Goal: Book appointment/travel/reservation

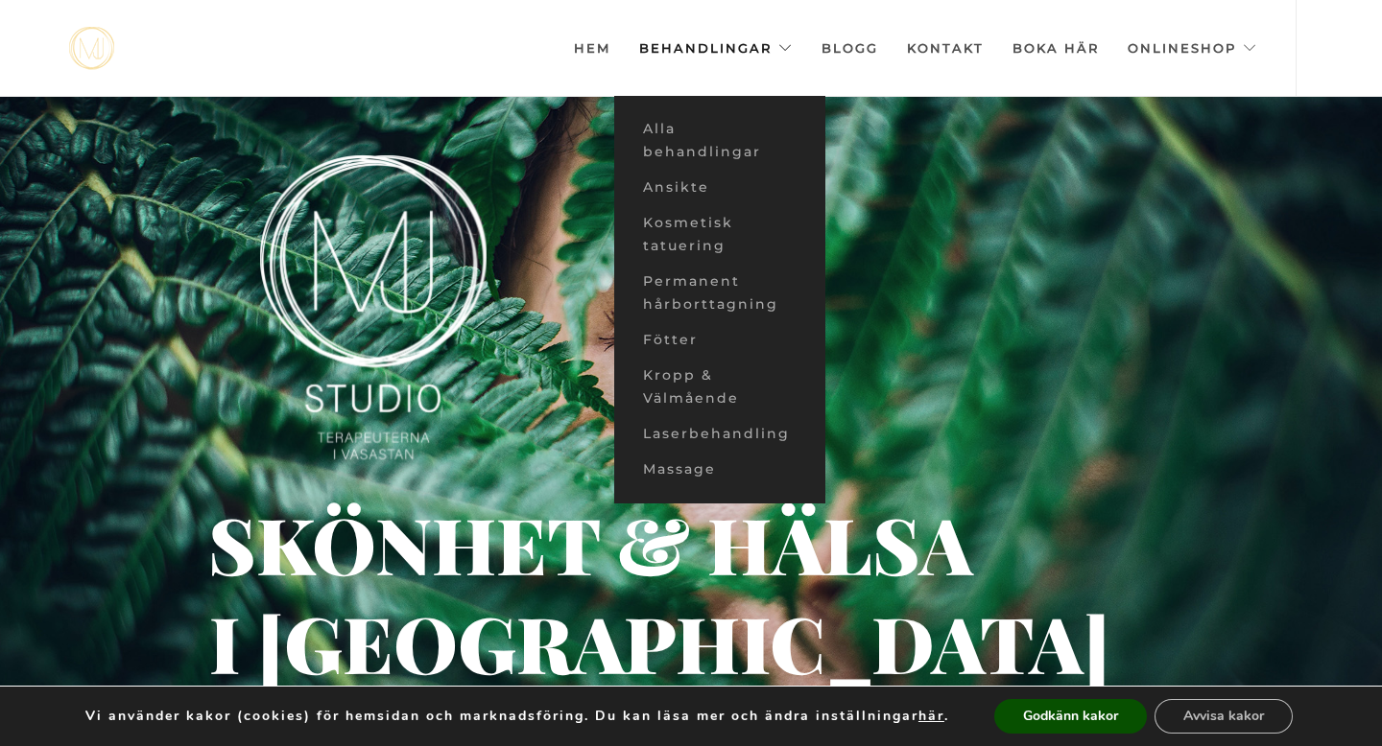
click at [743, 51] on link "Behandlingar" at bounding box center [716, 48] width 154 height 96
click at [681, 187] on link "Ansikte" at bounding box center [719, 187] width 211 height 35
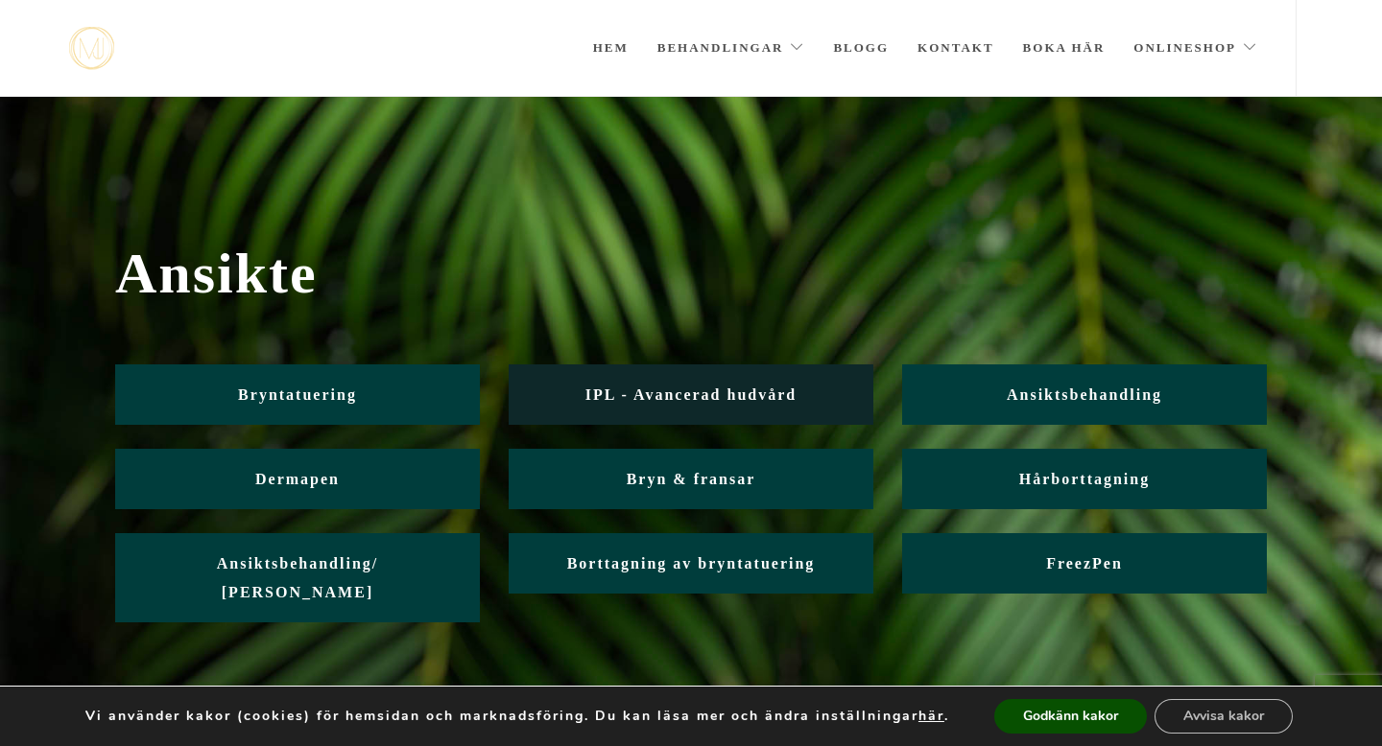
click at [687, 390] on span "IPL - Avancerad hudvård" at bounding box center [690, 395] width 211 height 16
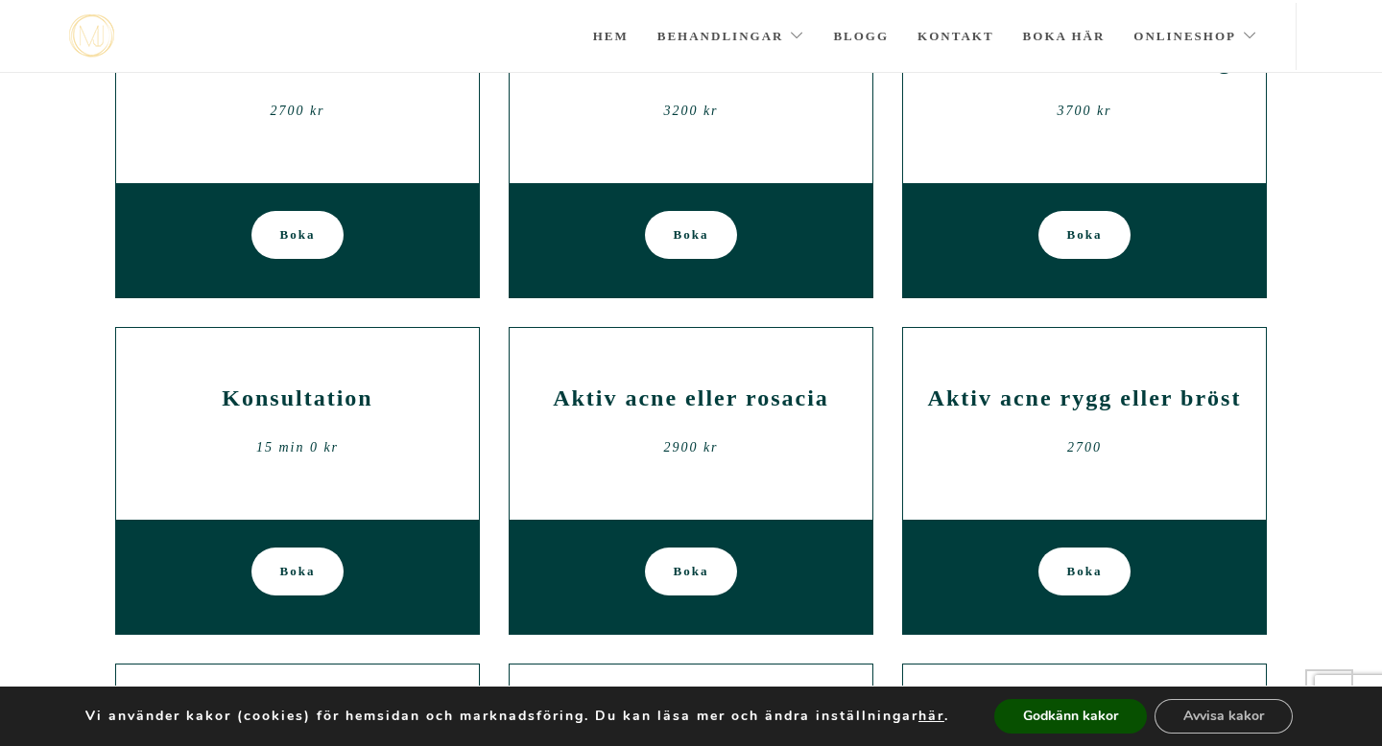
scroll to position [548, 0]
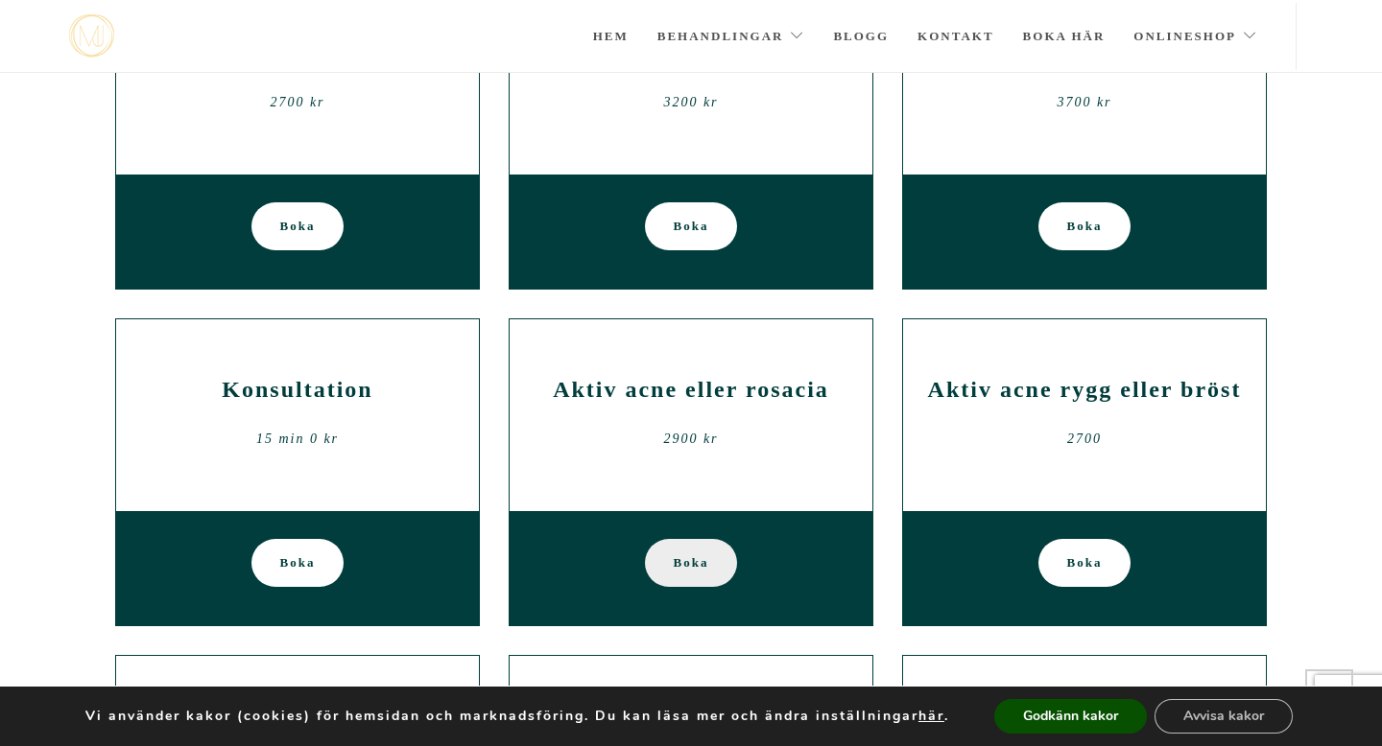
click at [689, 559] on span "Boka" at bounding box center [691, 563] width 35 height 48
